Goal: Task Accomplishment & Management: Use online tool/utility

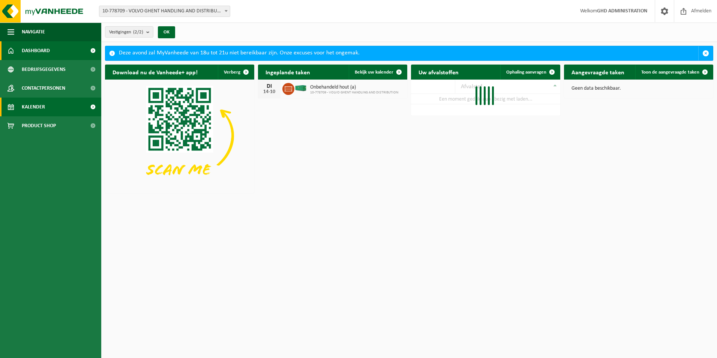
drag, startPoint x: 39, startPoint y: 106, endPoint x: 67, endPoint y: 99, distance: 29.0
click at [39, 106] on span "Kalender" at bounding box center [33, 106] width 23 height 19
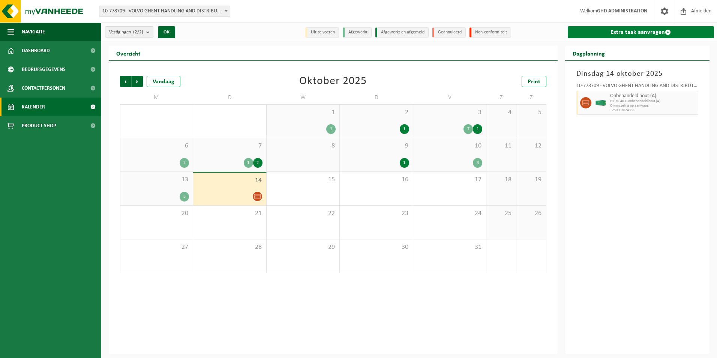
click at [647, 31] on link "Extra taak aanvragen" at bounding box center [640, 32] width 147 height 12
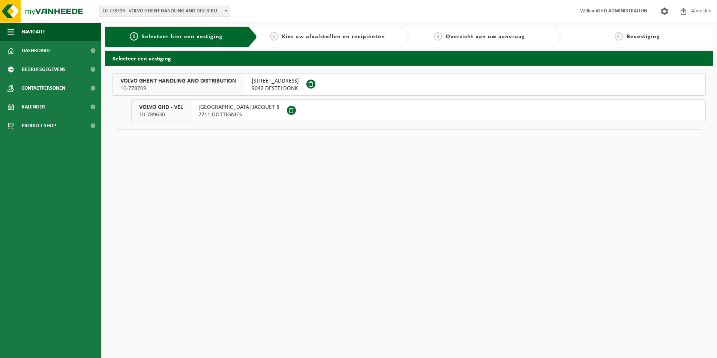
click at [280, 85] on span "9042 DESTELDONK" at bounding box center [274, 88] width 47 height 7
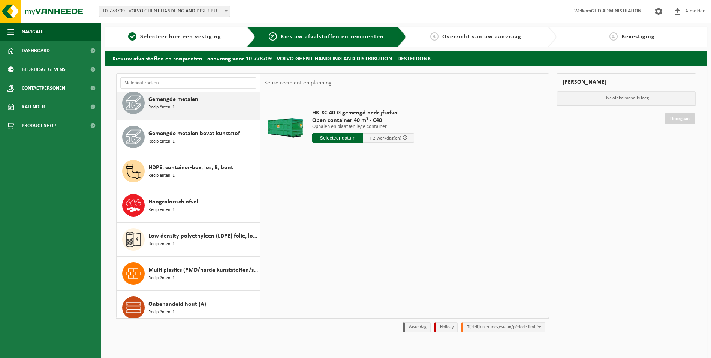
scroll to position [225, 0]
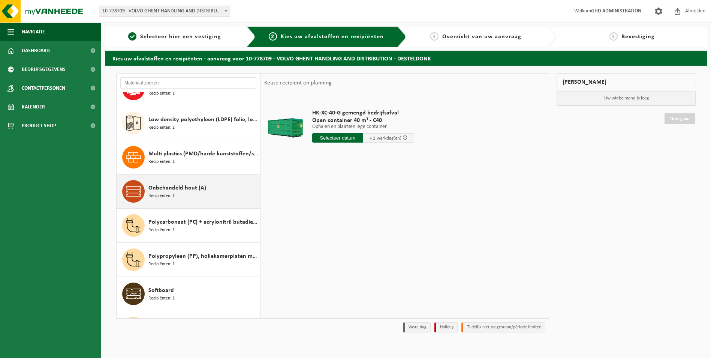
click at [209, 187] on div "Onbehandeld hout (A) Recipiënten: 1" at bounding box center [202, 191] width 109 height 22
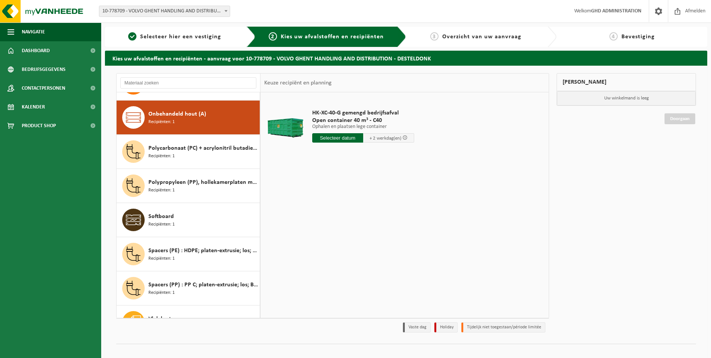
scroll to position [307, 0]
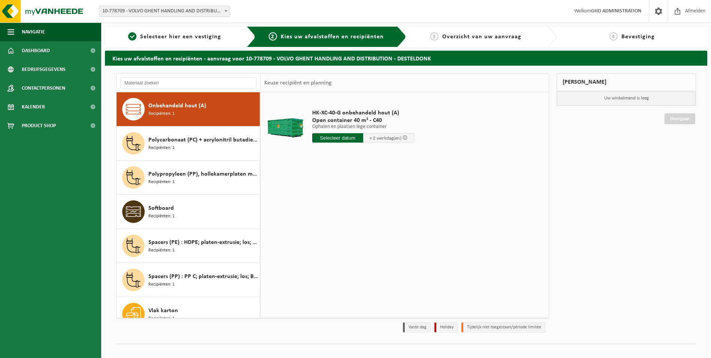
click at [349, 136] on input "text" at bounding box center [337, 137] width 51 height 9
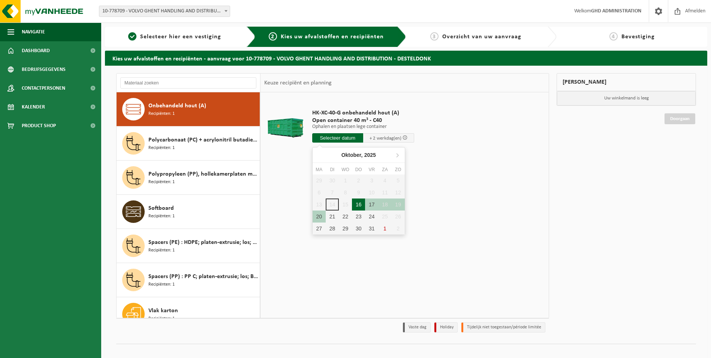
click at [358, 205] on div "16" at bounding box center [358, 204] width 13 height 12
type input "Van 2025-10-16"
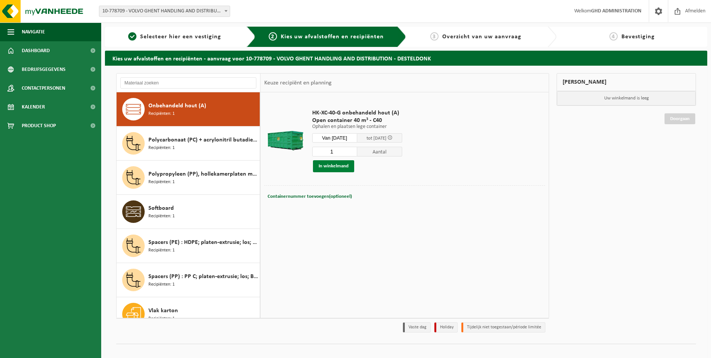
click at [338, 165] on button "In winkelmand" at bounding box center [333, 166] width 41 height 12
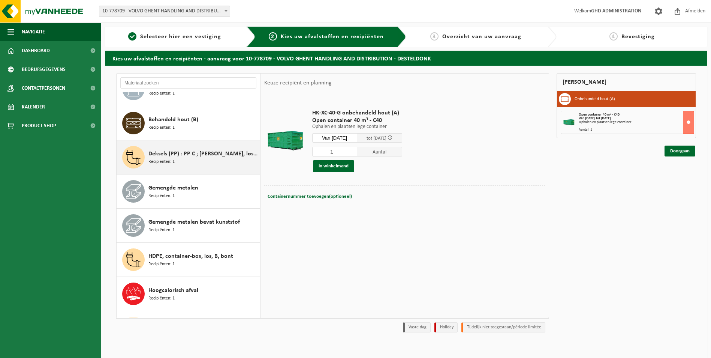
scroll to position [0, 0]
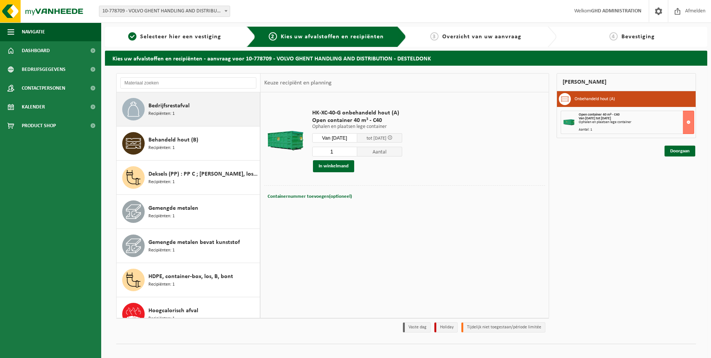
click at [186, 108] on span "Bedrijfsrestafval" at bounding box center [168, 105] width 41 height 9
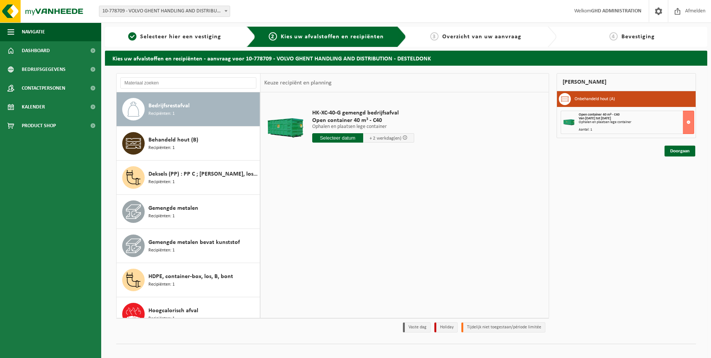
click at [202, 112] on div "Bedrijfsrestafval Recipiënten: 1" at bounding box center [202, 109] width 109 height 22
click at [341, 137] on input "text" at bounding box center [337, 137] width 51 height 9
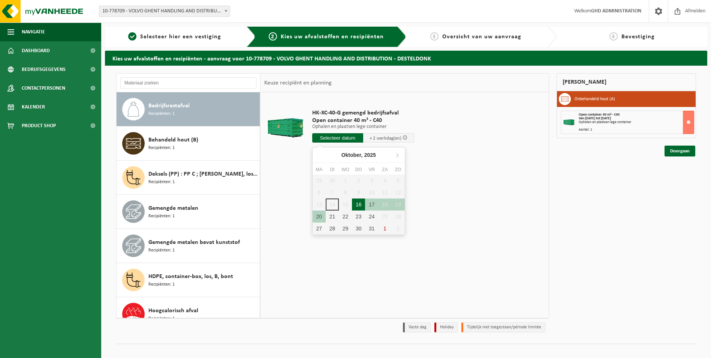
click at [360, 203] on div "16" at bounding box center [358, 204] width 13 height 12
type input "Van 2025-10-16"
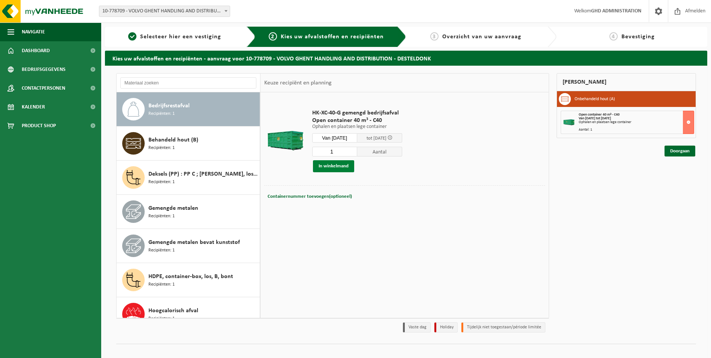
click at [338, 166] on button "In winkelmand" at bounding box center [333, 166] width 41 height 12
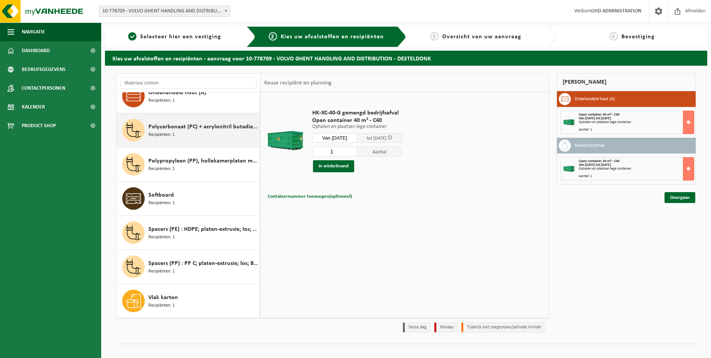
scroll to position [283, 0]
